Goal: Information Seeking & Learning: Learn about a topic

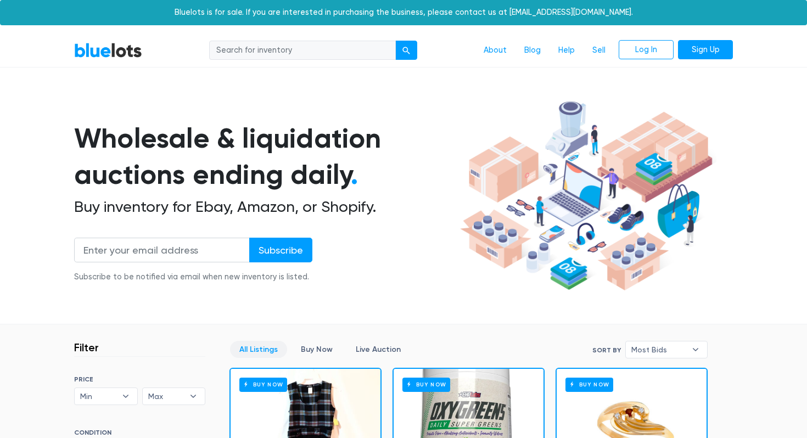
click at [247, 54] on input "search" at bounding box center [302, 51] width 187 height 20
type input "l"
type input "electronics"
click at [395, 41] on button "submit" at bounding box center [406, 51] width 22 height 20
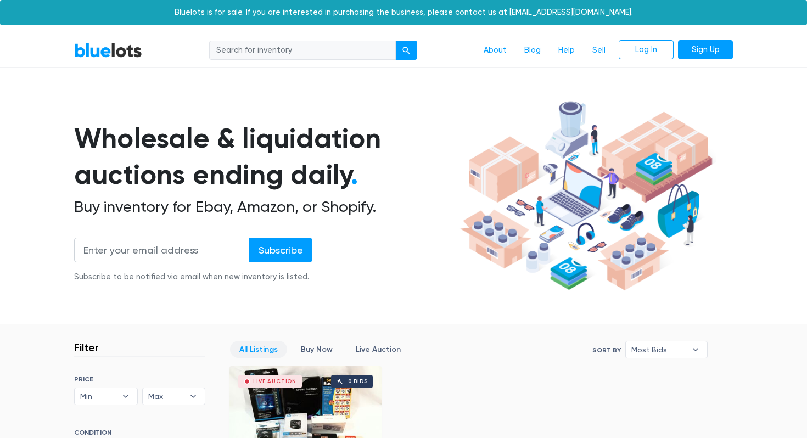
drag, startPoint x: 334, startPoint y: 49, endPoint x: 215, endPoint y: 42, distance: 119.3
click at [215, 42] on input "search" at bounding box center [302, 51] width 187 height 20
click at [329, 58] on input "search" at bounding box center [302, 51] width 187 height 20
type input "tools"
click at [395, 41] on button "submit" at bounding box center [406, 51] width 22 height 20
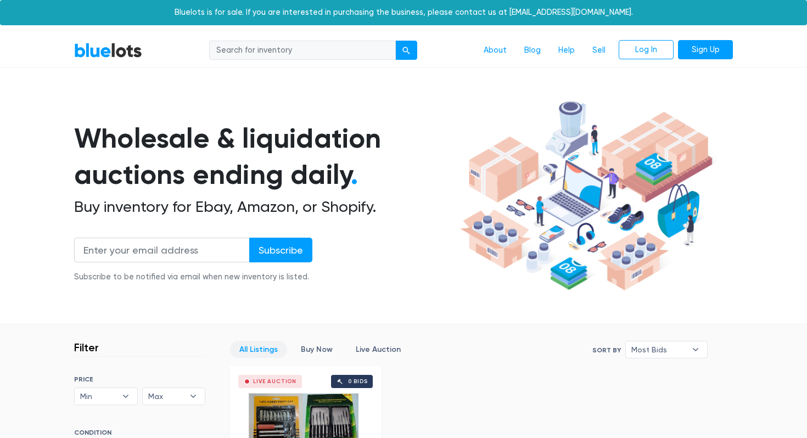
drag, startPoint x: 308, startPoint y: 50, endPoint x: 173, endPoint y: 29, distance: 136.7
click at [175, 29] on body "Bluelots is for sale. If you are interested in purchasing the business, please …" at bounding box center [403, 433] width 807 height 866
type input "misc"
click at [395, 41] on button "submit" at bounding box center [406, 51] width 22 height 20
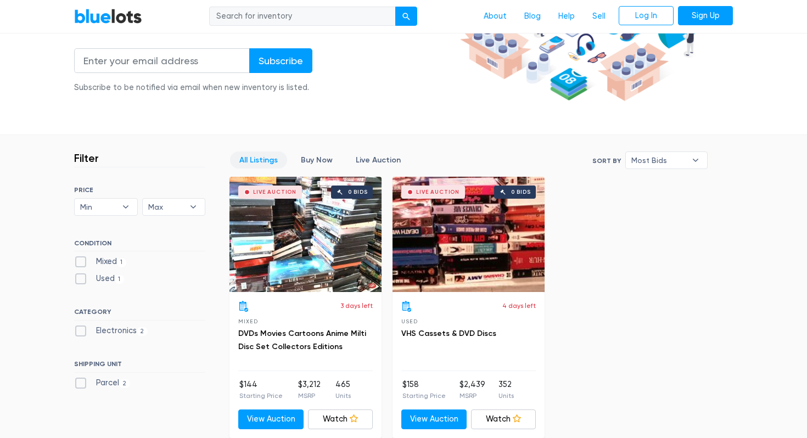
scroll to position [357, 0]
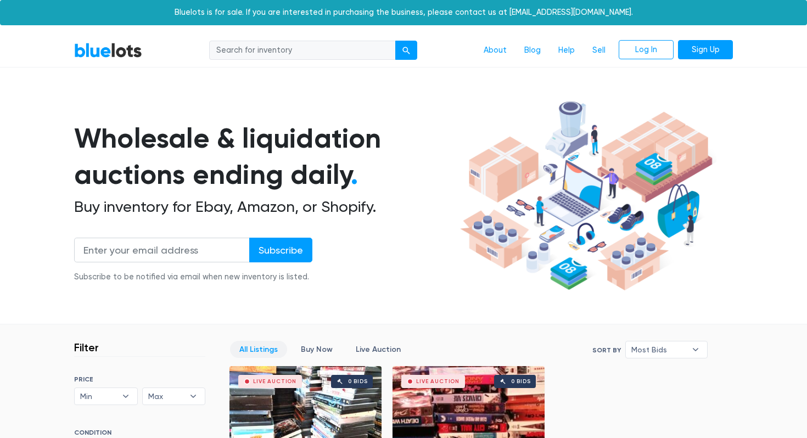
scroll to position [357, 0]
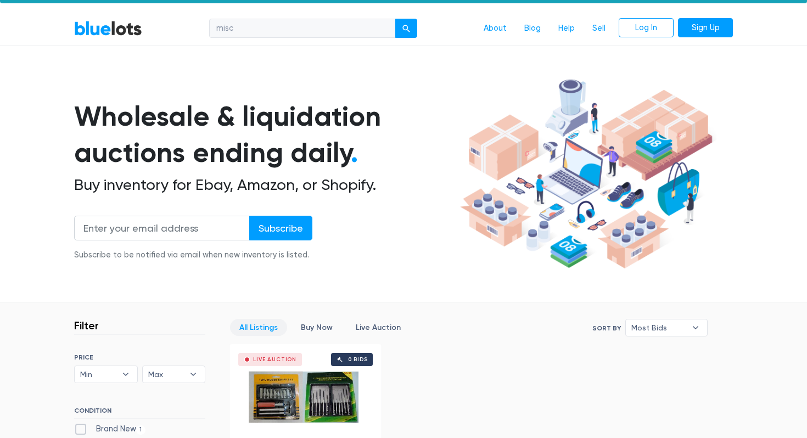
scroll to position [21, 0]
